Goal: Task Accomplishment & Management: Complete application form

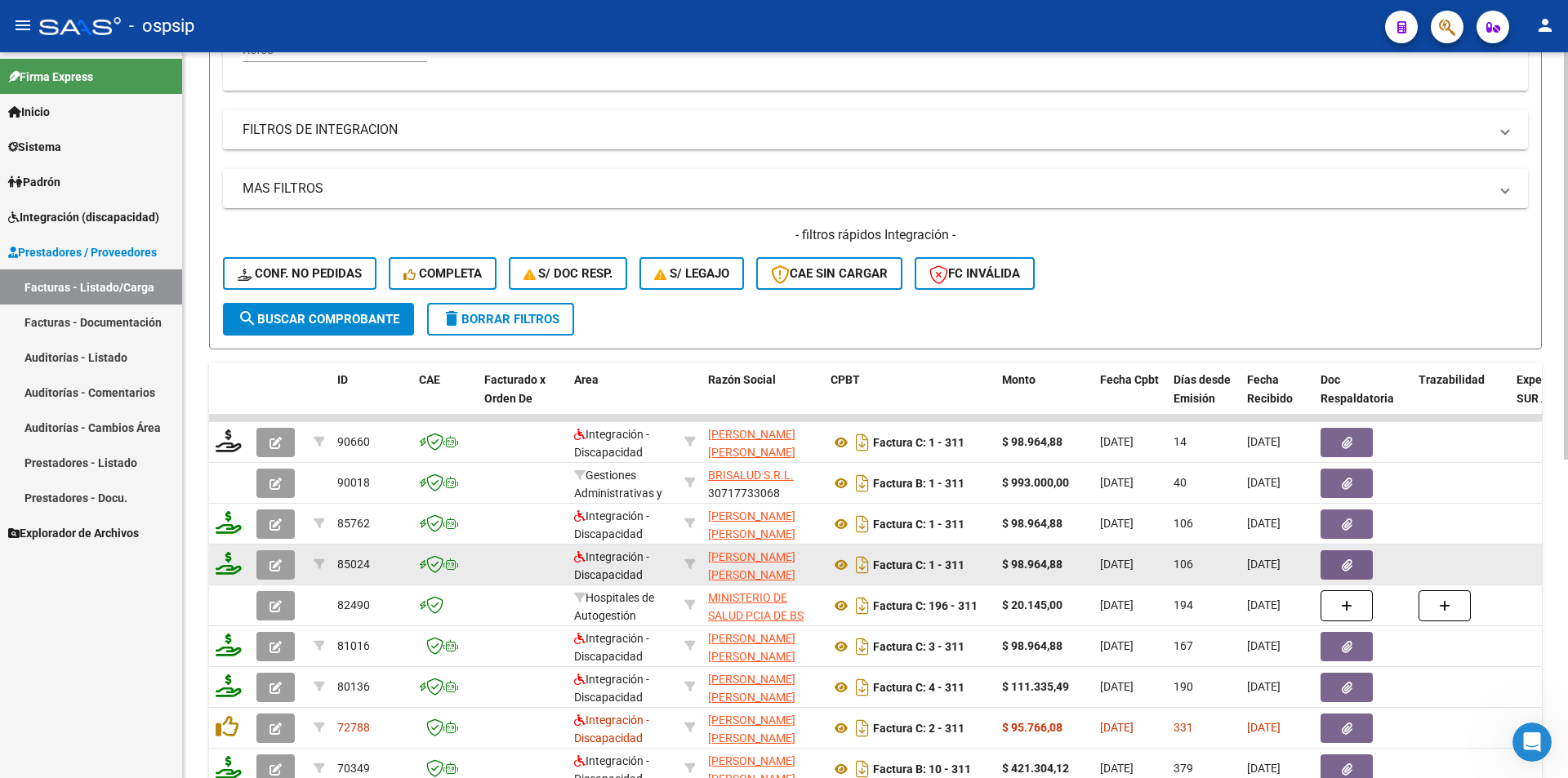
scroll to position [408, 0]
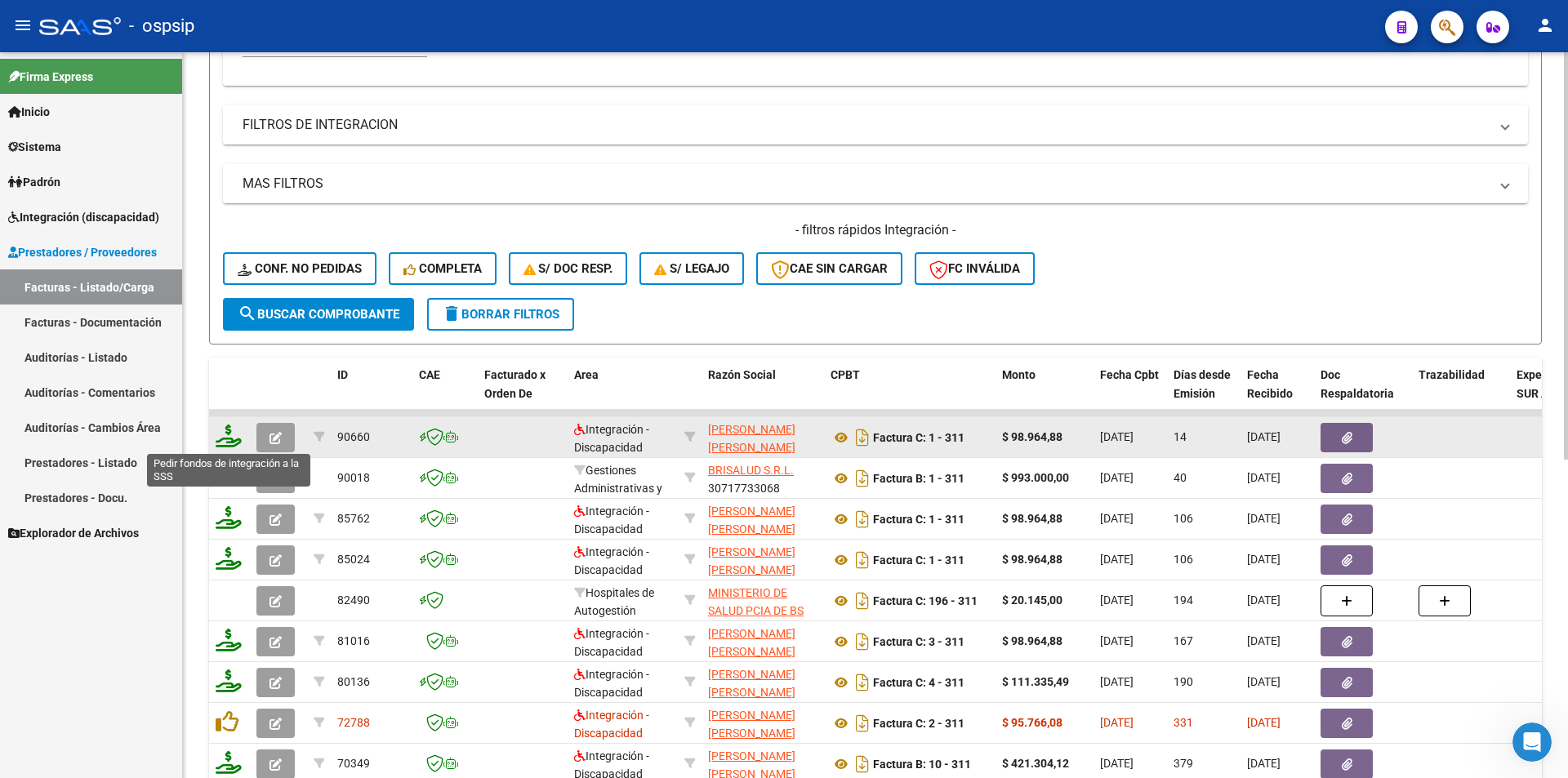
type input "311"
click at [227, 435] on icon at bounding box center [228, 435] width 26 height 23
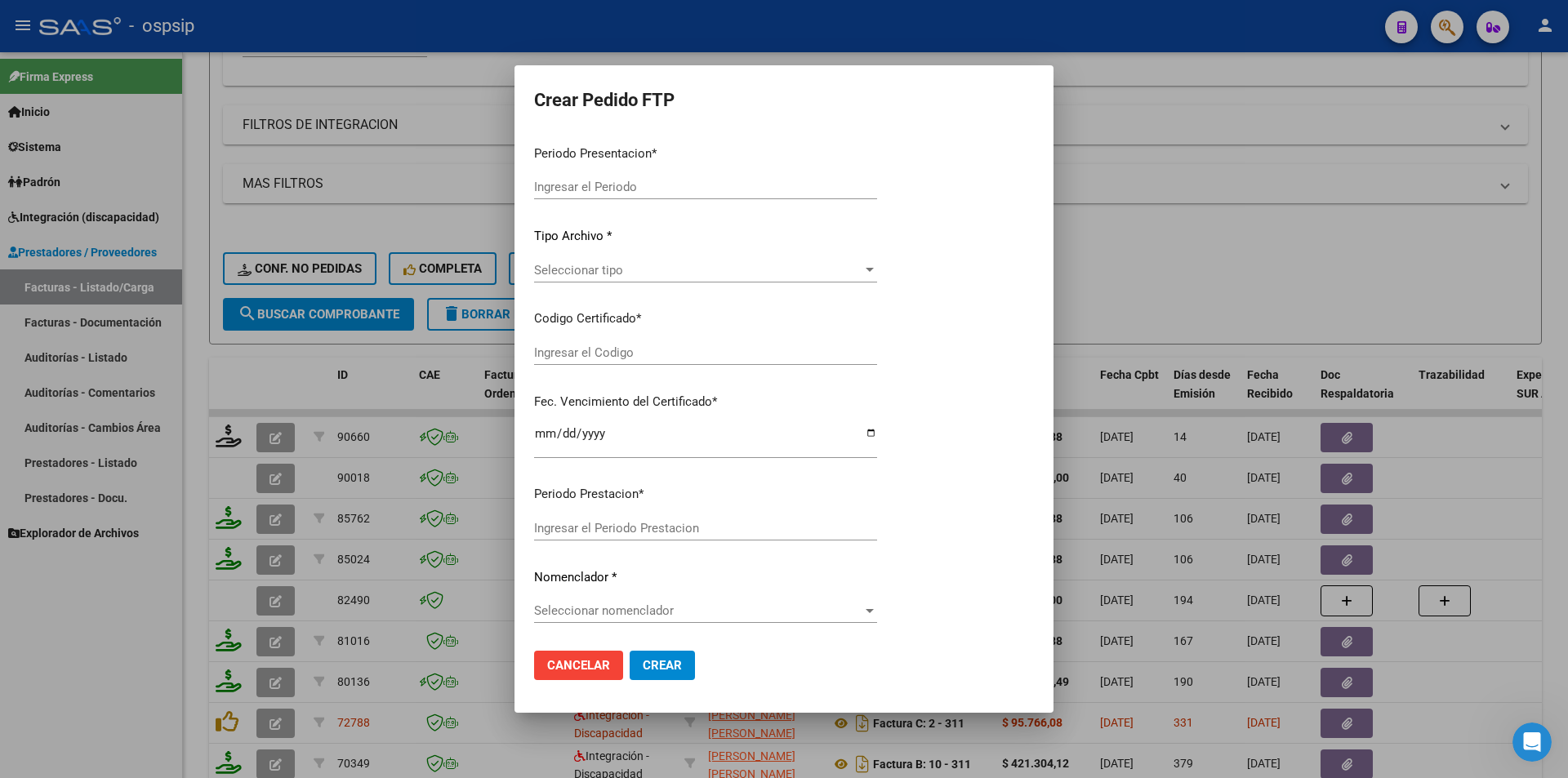
type input "202509"
type input "$ 98.964,88"
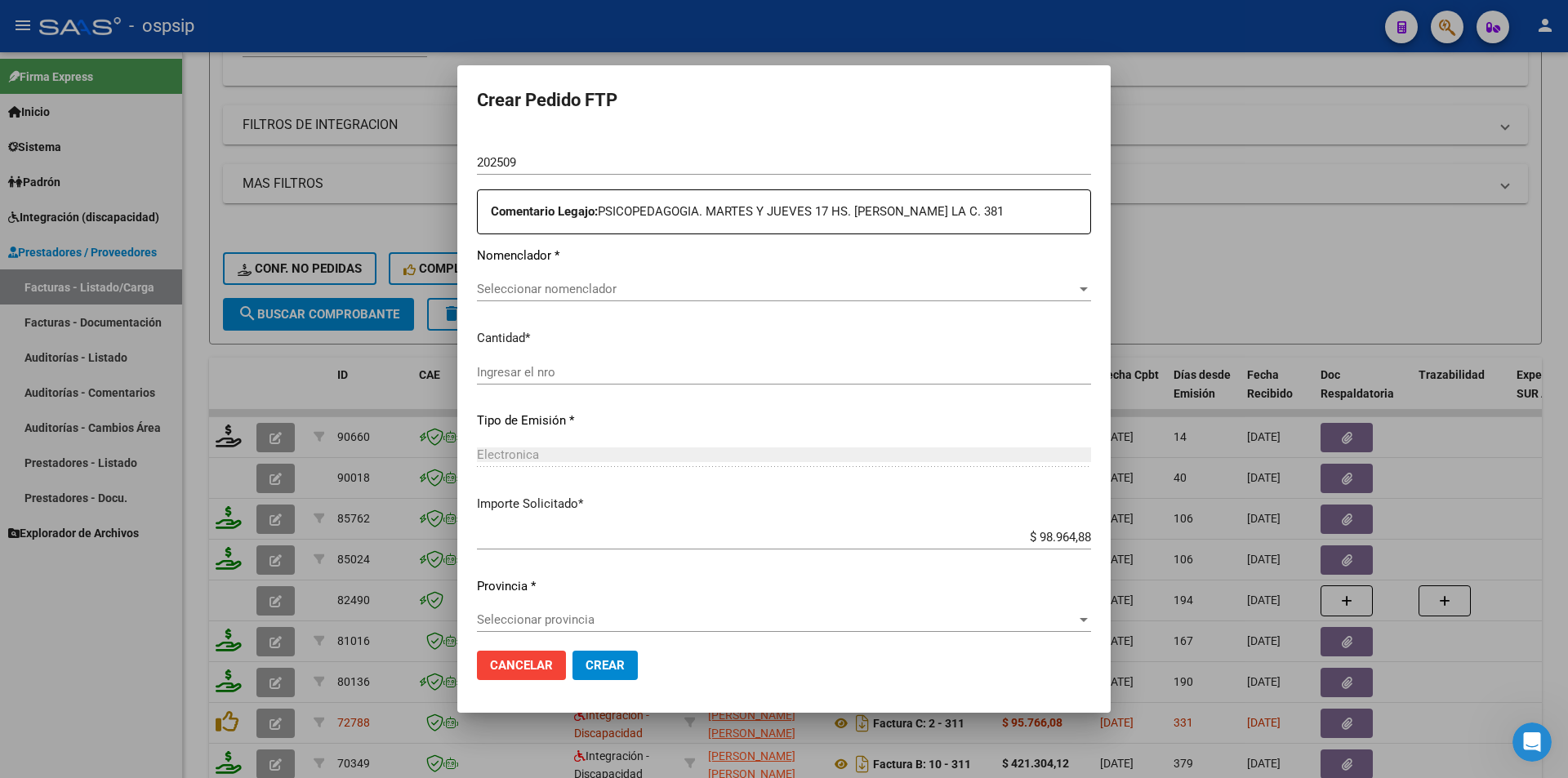
type input "ARG02000553401002023121120261211BUE315"
type input "[DATE]"
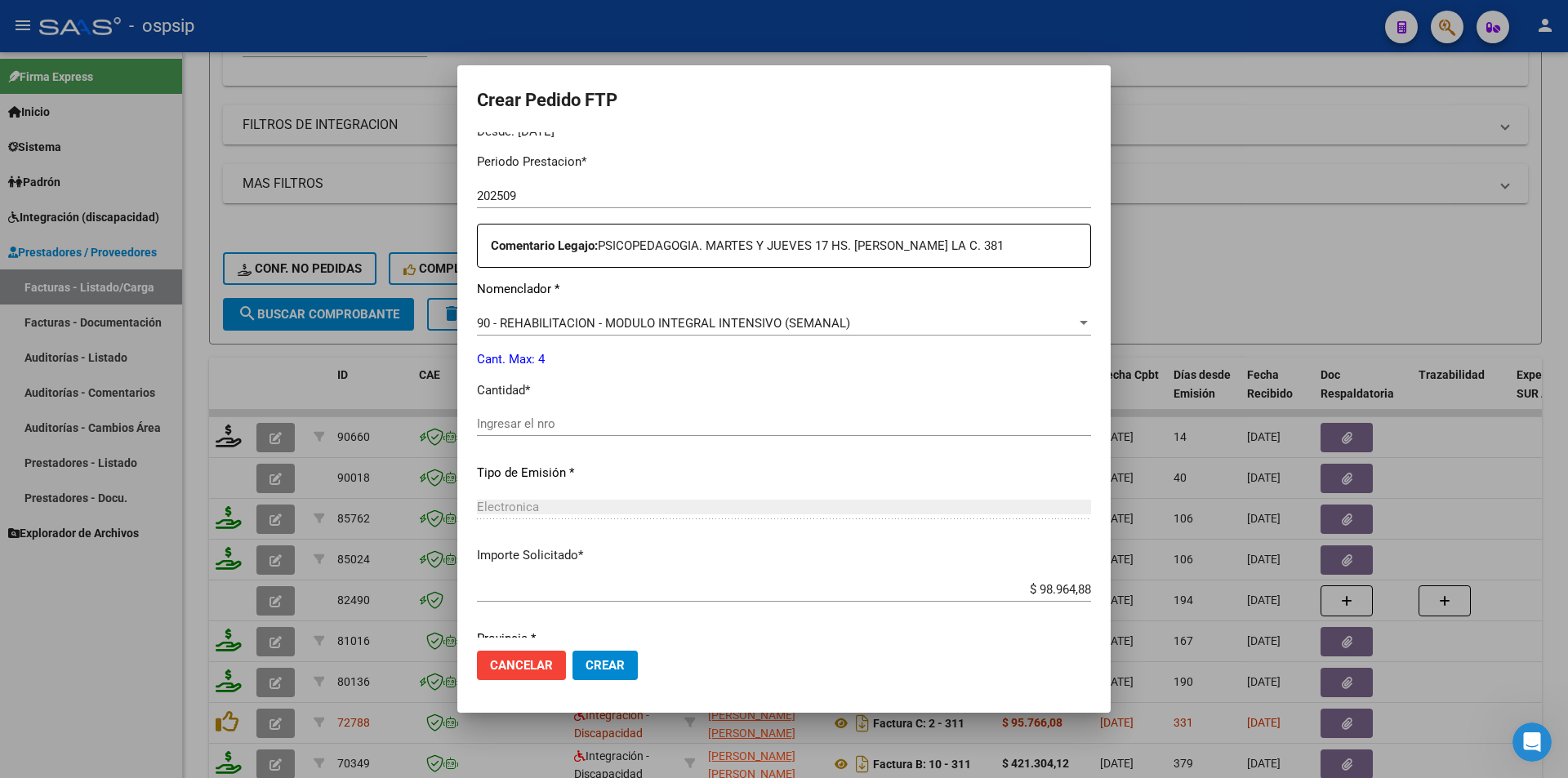
scroll to position [597, 0]
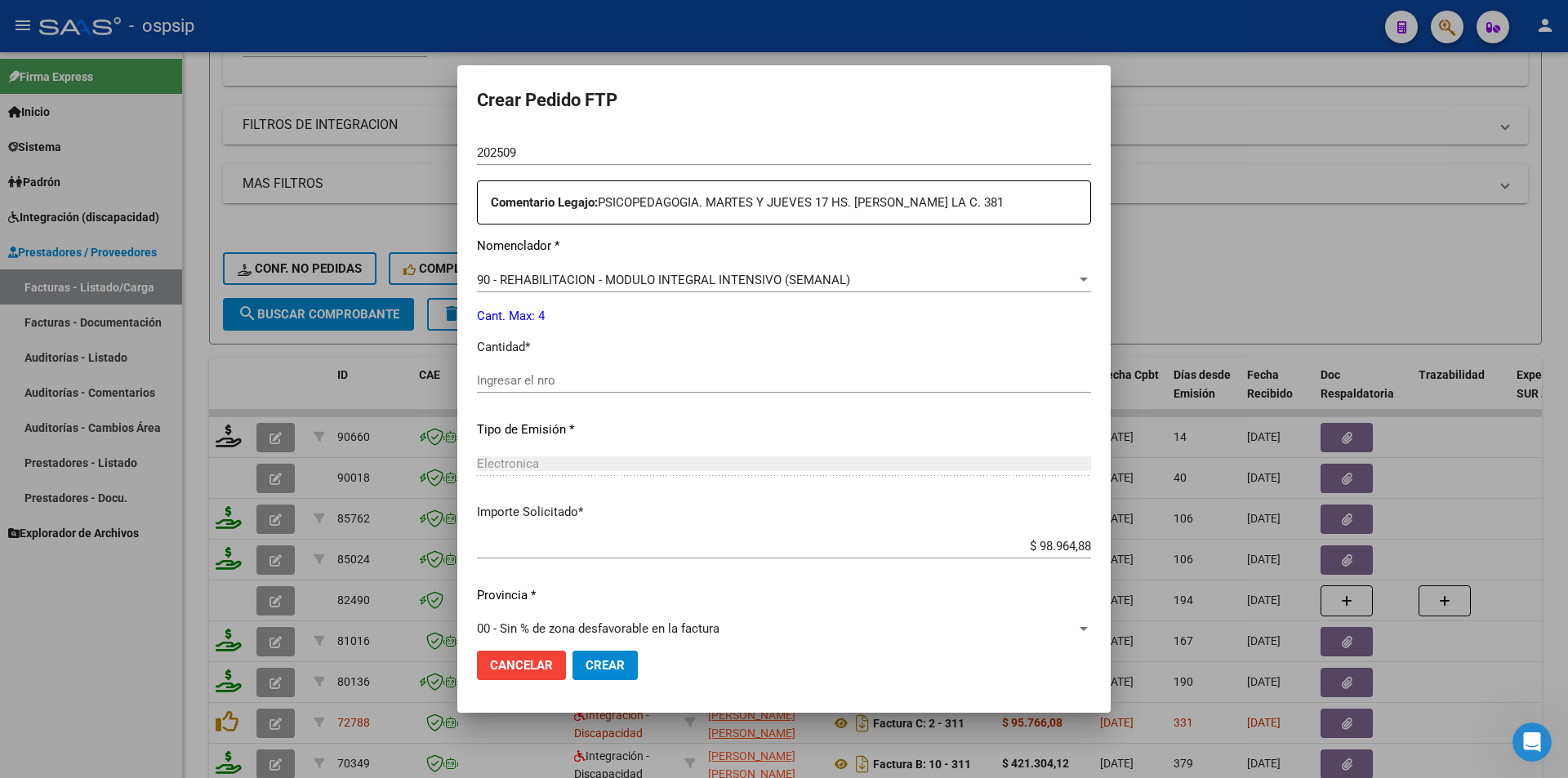
click at [499, 387] on input "Ingresar el nro" at bounding box center [783, 380] width 614 height 14
type input "4"
click at [626, 669] on button "Crear" at bounding box center [605, 665] width 66 height 29
